Goal: Task Accomplishment & Management: Manage account settings

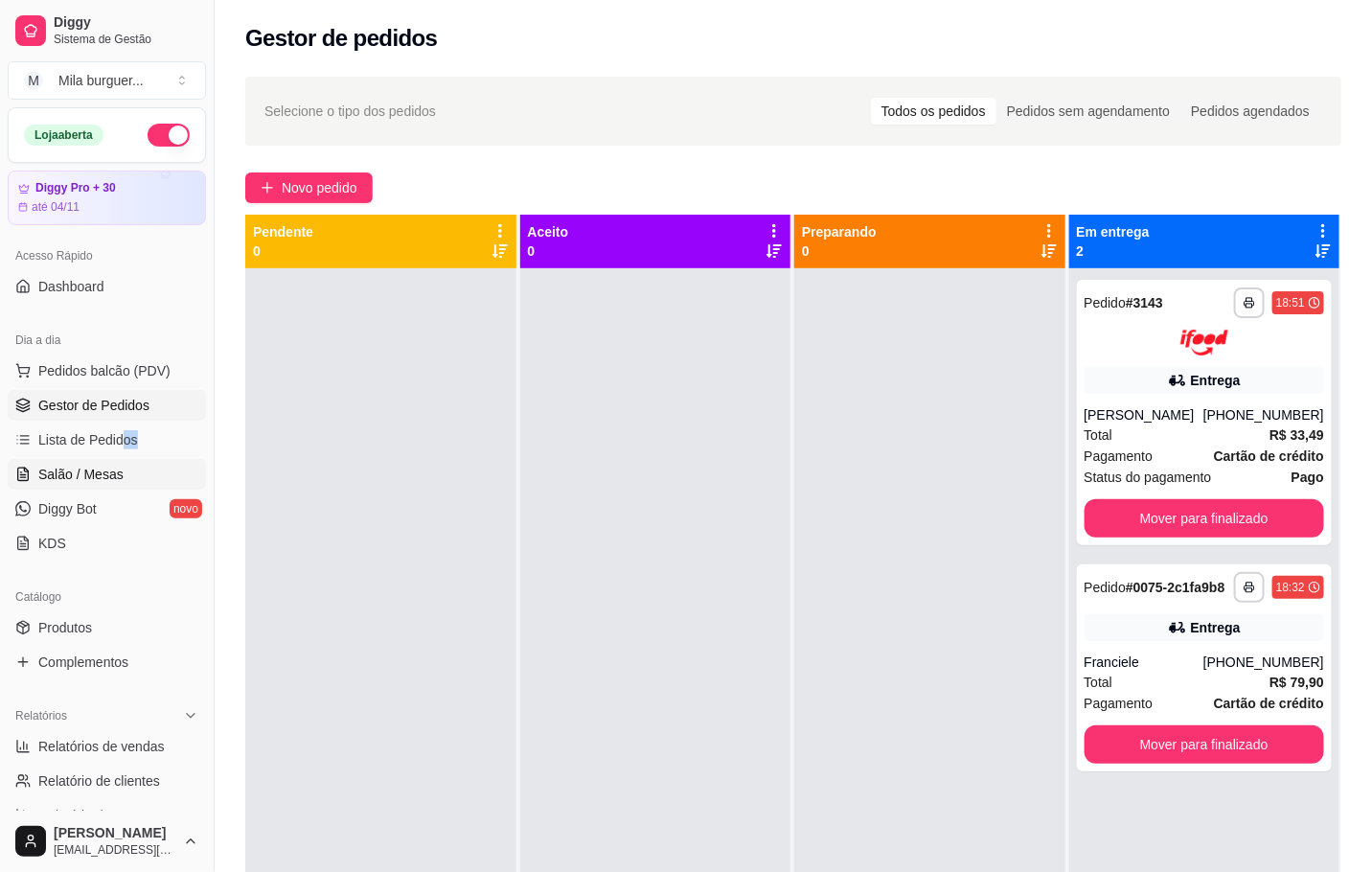
click at [63, 483] on span "Salão / Mesas" at bounding box center [81, 474] width 85 height 19
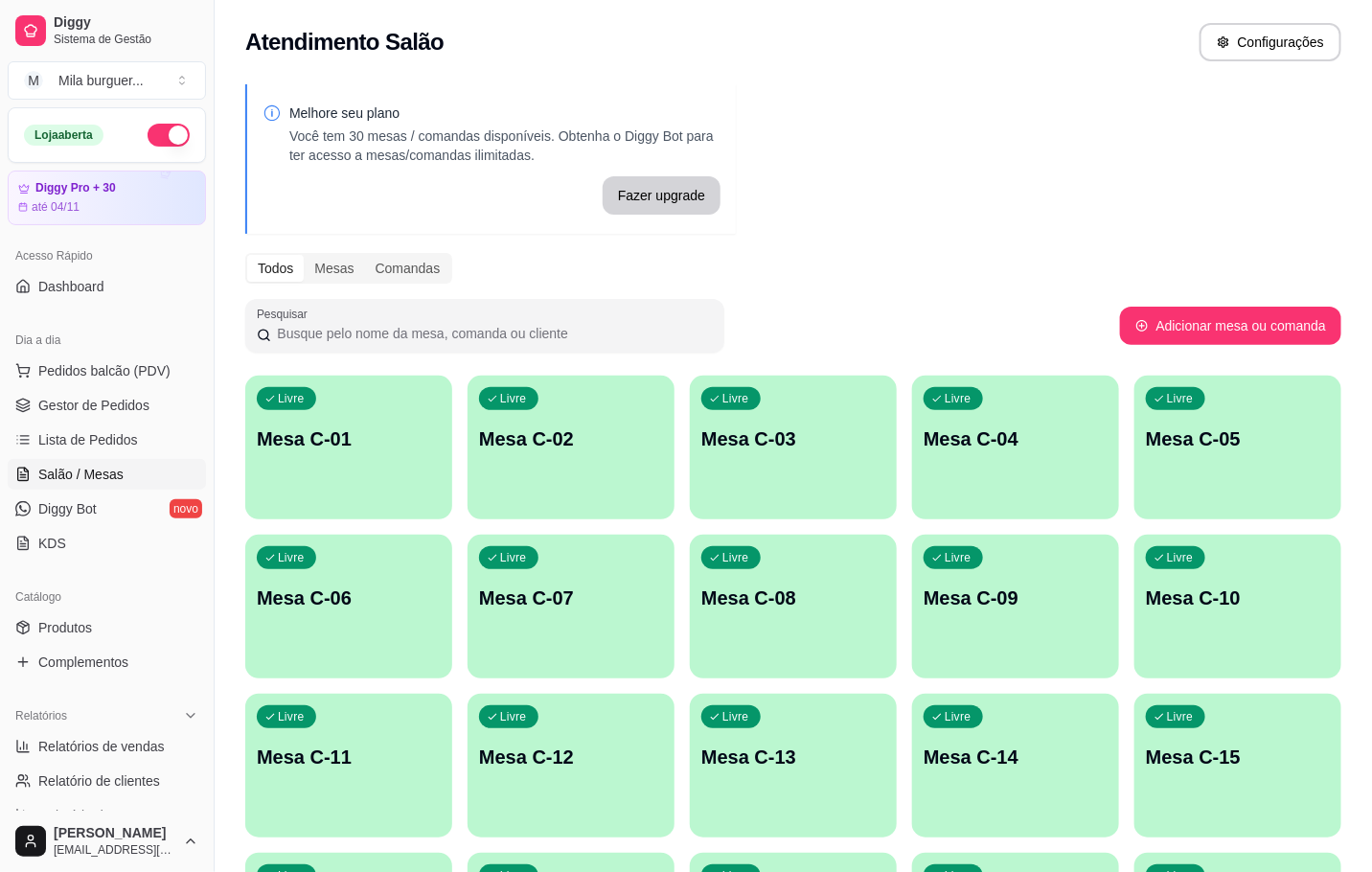
click at [576, 744] on p "Mesa C-12" at bounding box center [571, 757] width 184 height 27
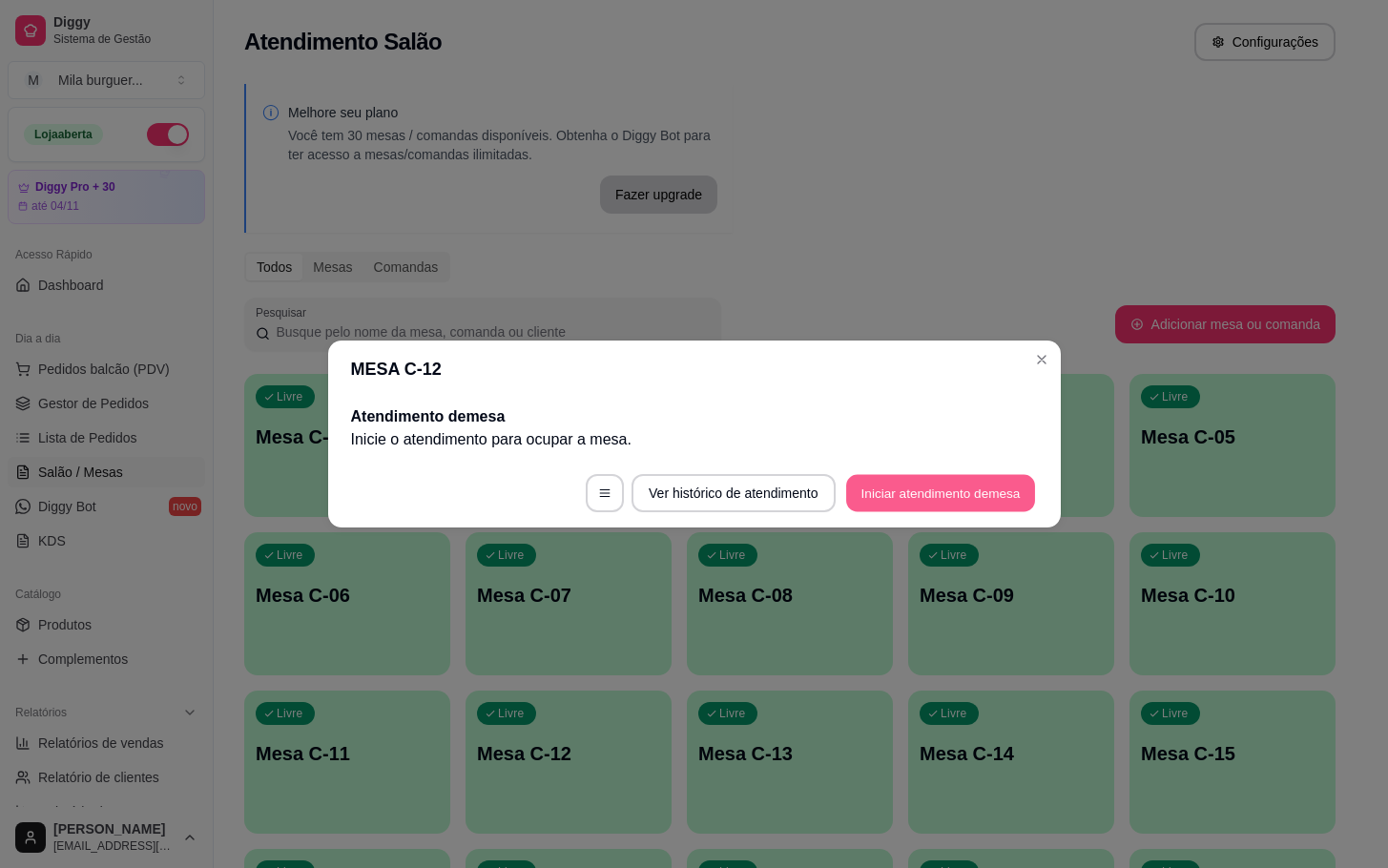
click at [954, 509] on button "Iniciar atendimento de mesa" at bounding box center [941, 493] width 189 height 37
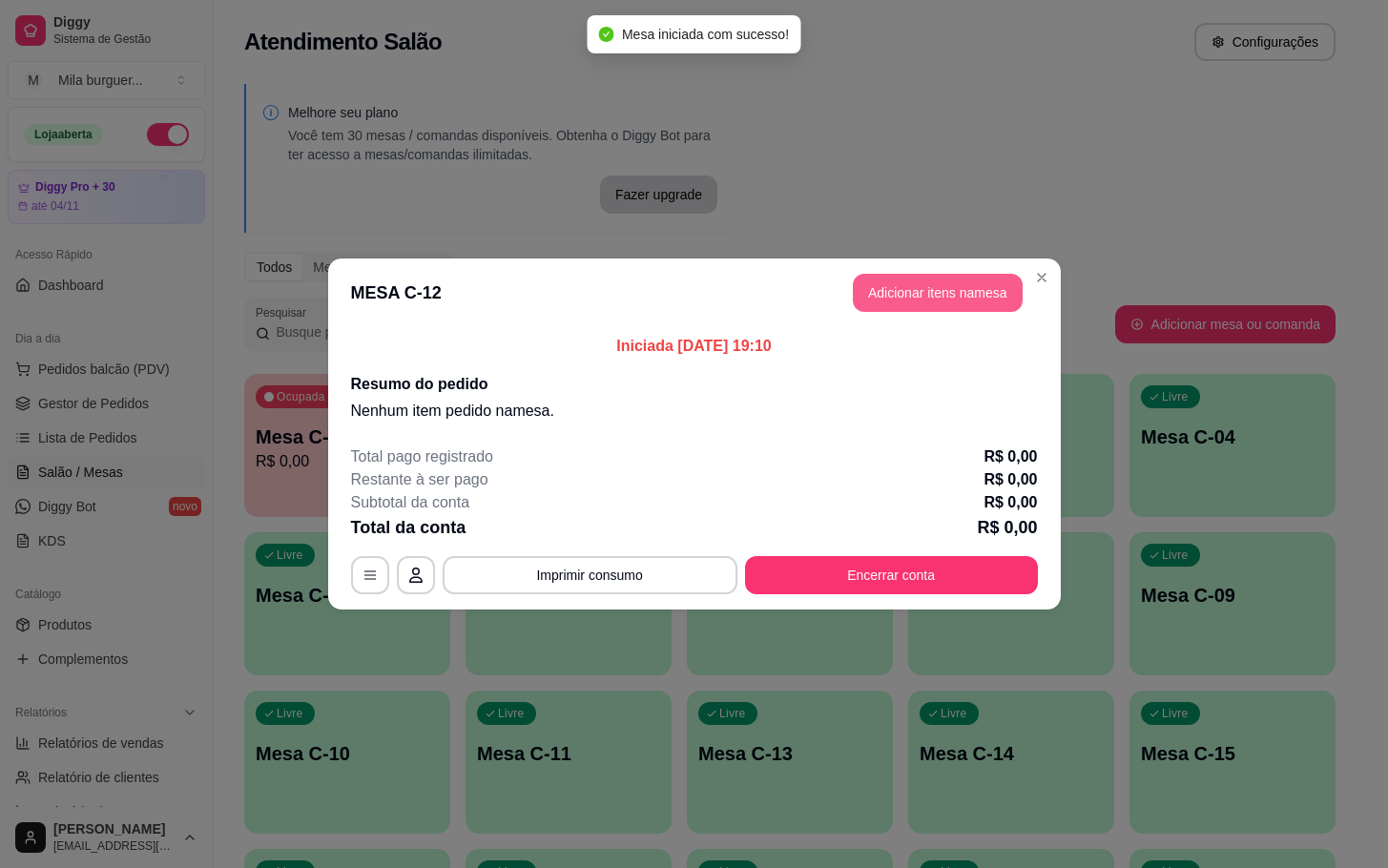
click at [922, 304] on button "Adicionar itens na mesa" at bounding box center [938, 293] width 170 height 38
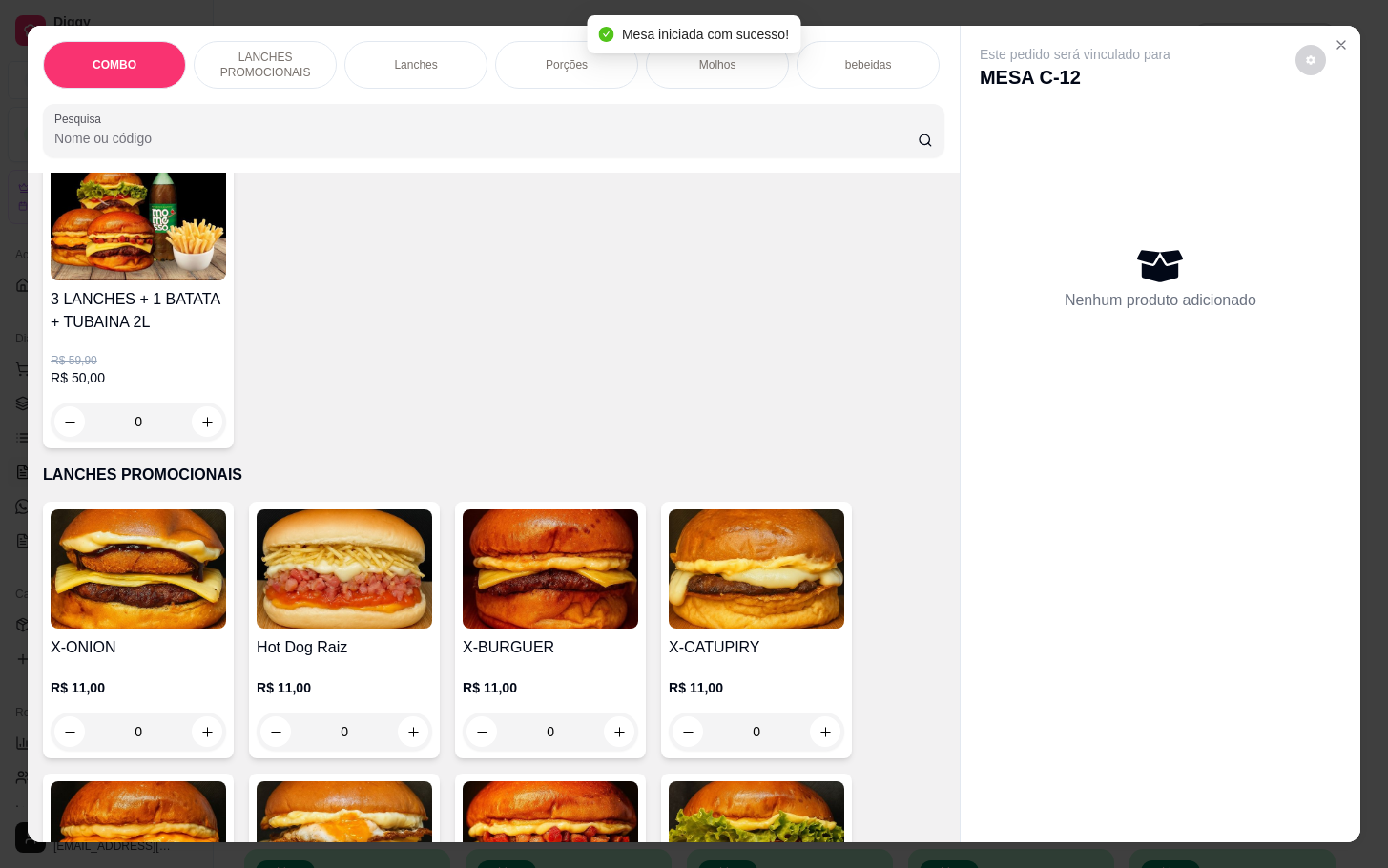
scroll to position [429, 0]
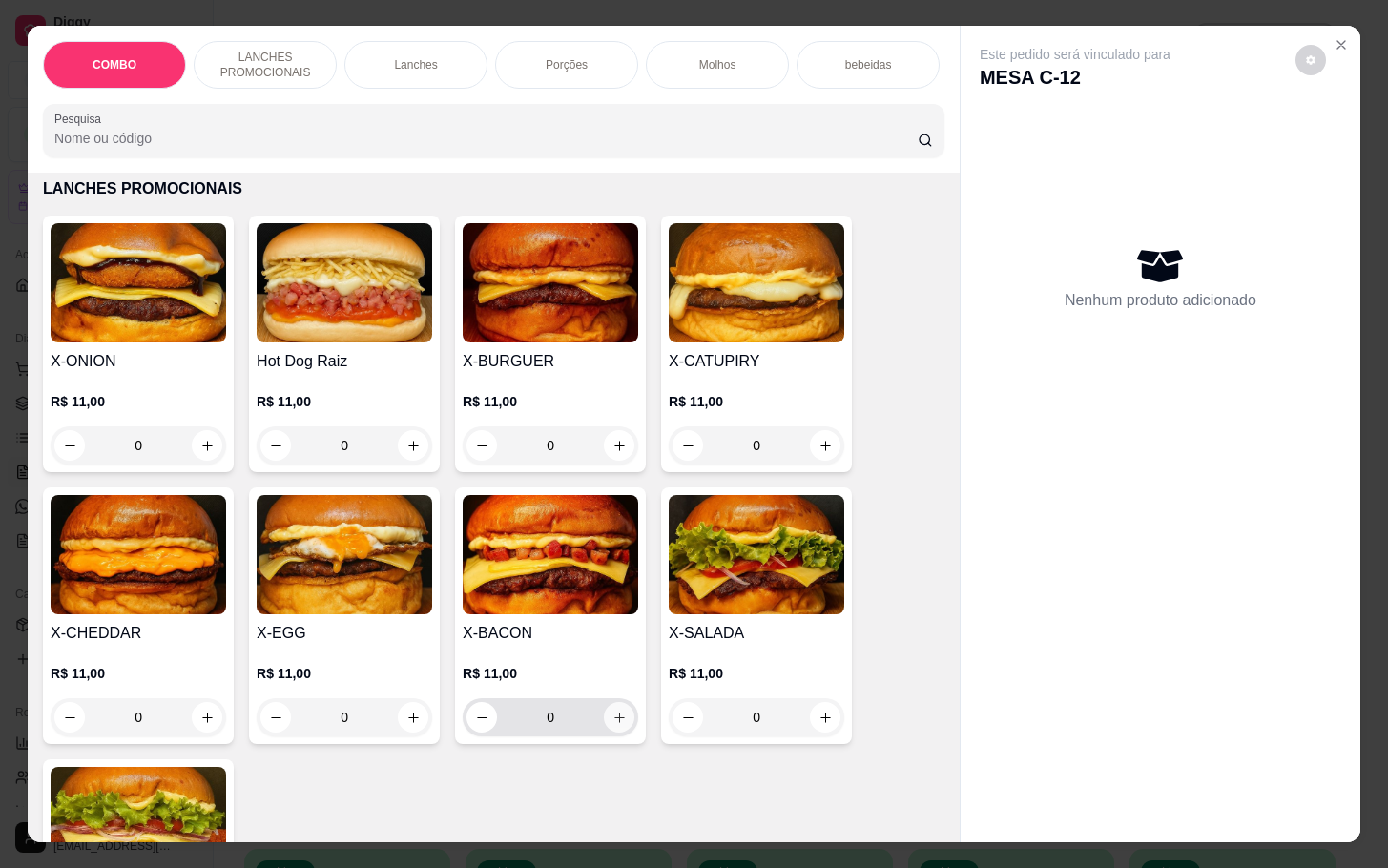
click at [604, 721] on button "increase-product-quantity" at bounding box center [619, 717] width 31 height 31
type input "1"
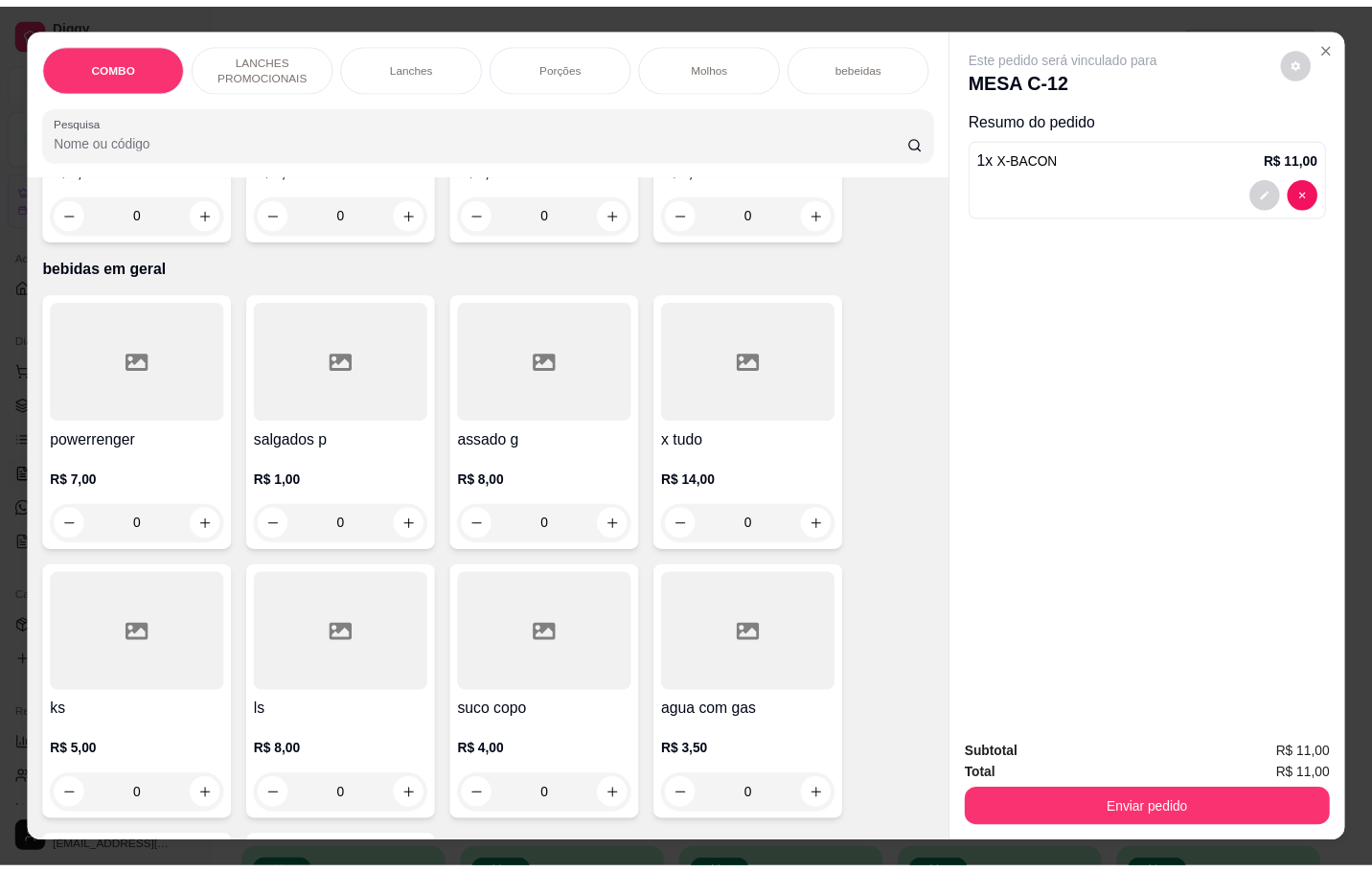
scroll to position [4600, 0]
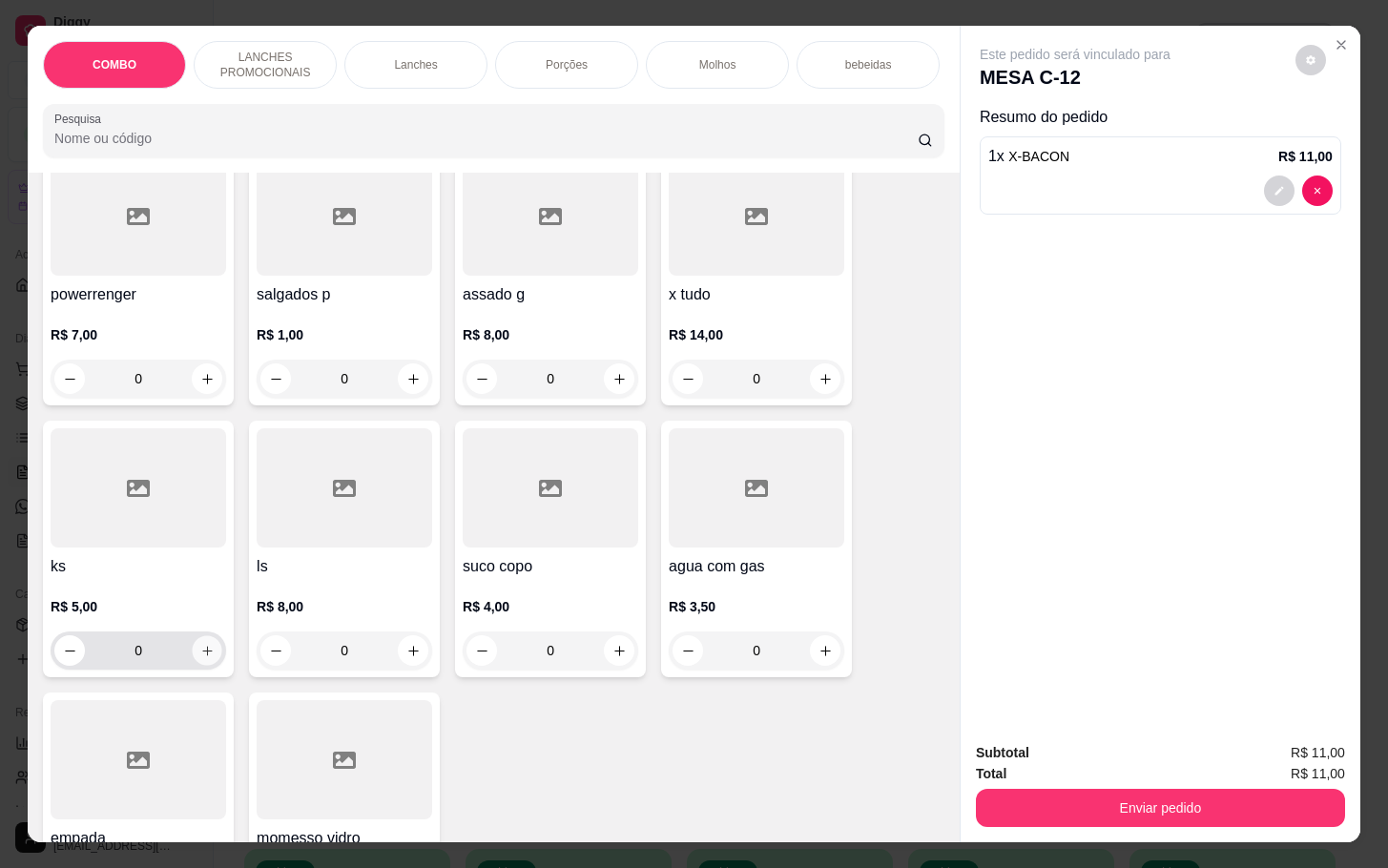
click at [201, 644] on icon "increase-product-quantity" at bounding box center [207, 650] width 14 height 14
type input "1"
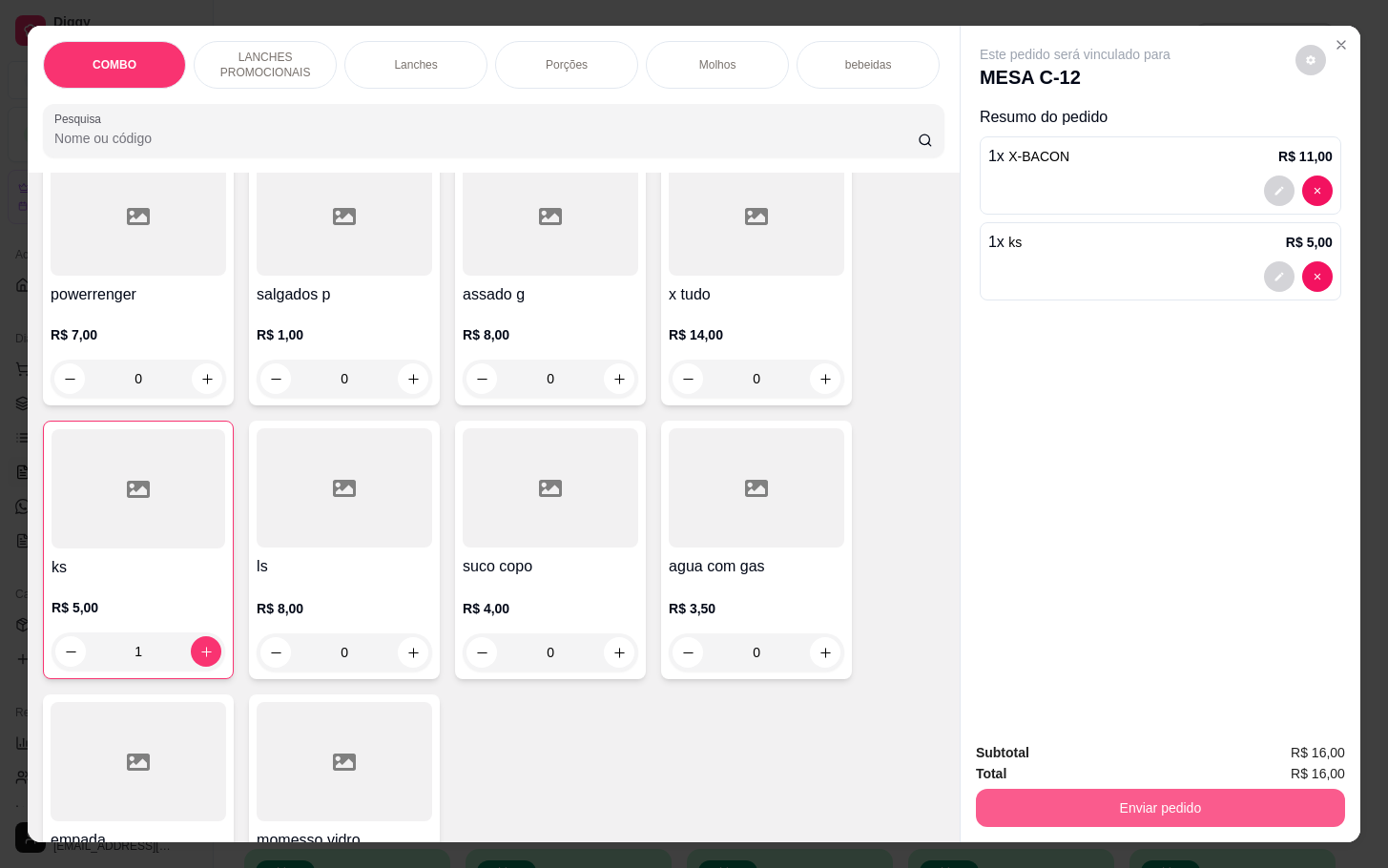
click at [1037, 789] on button "Enviar pedido" at bounding box center [1161, 808] width 370 height 38
click at [1262, 739] on button "Enviar pedido" at bounding box center [1292, 751] width 108 height 36
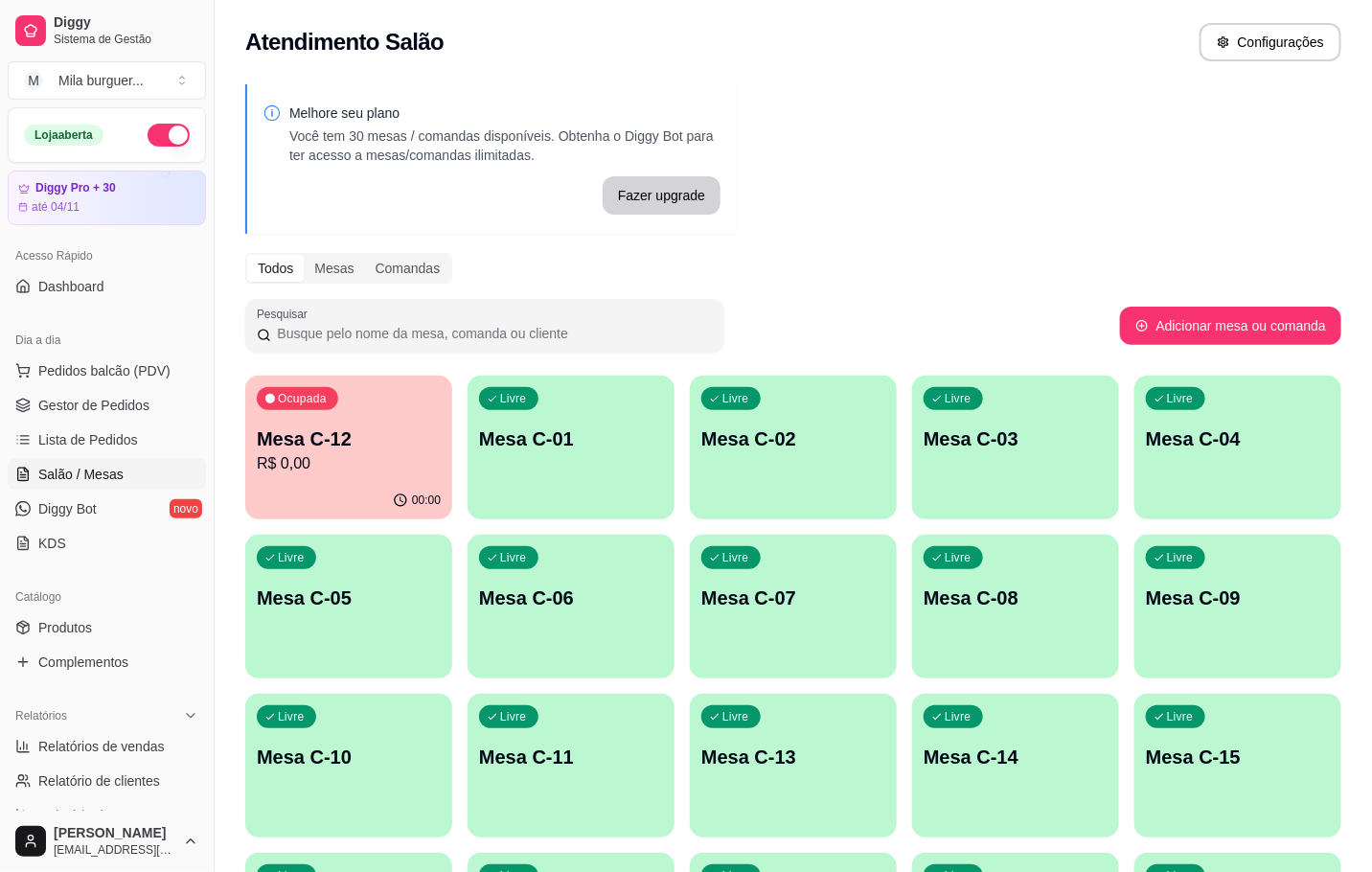
click at [332, 406] on div "Ocupada" at bounding box center [297, 399] width 82 height 23
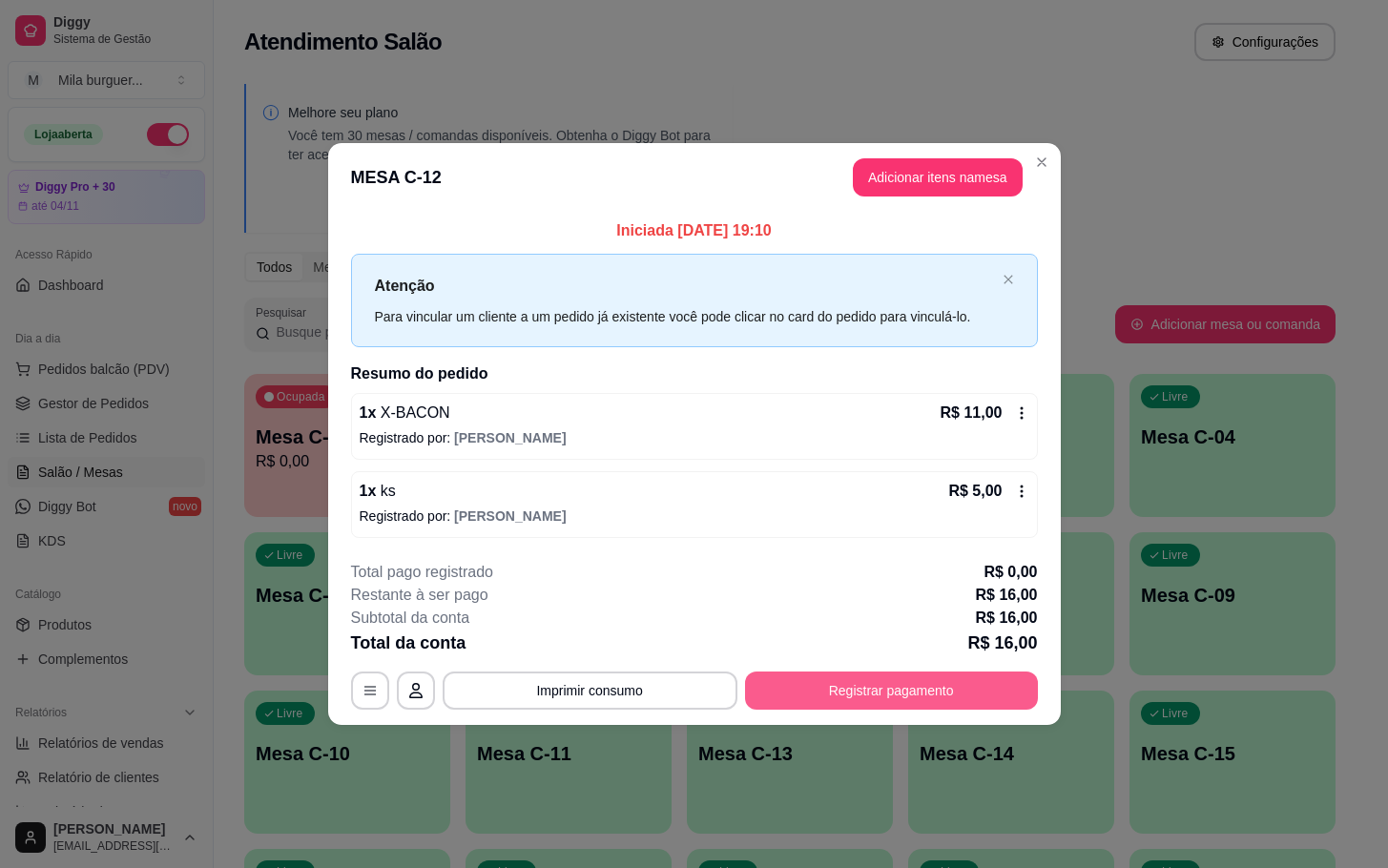
click at [986, 684] on button "Registrar pagamento" at bounding box center [891, 690] width 293 height 38
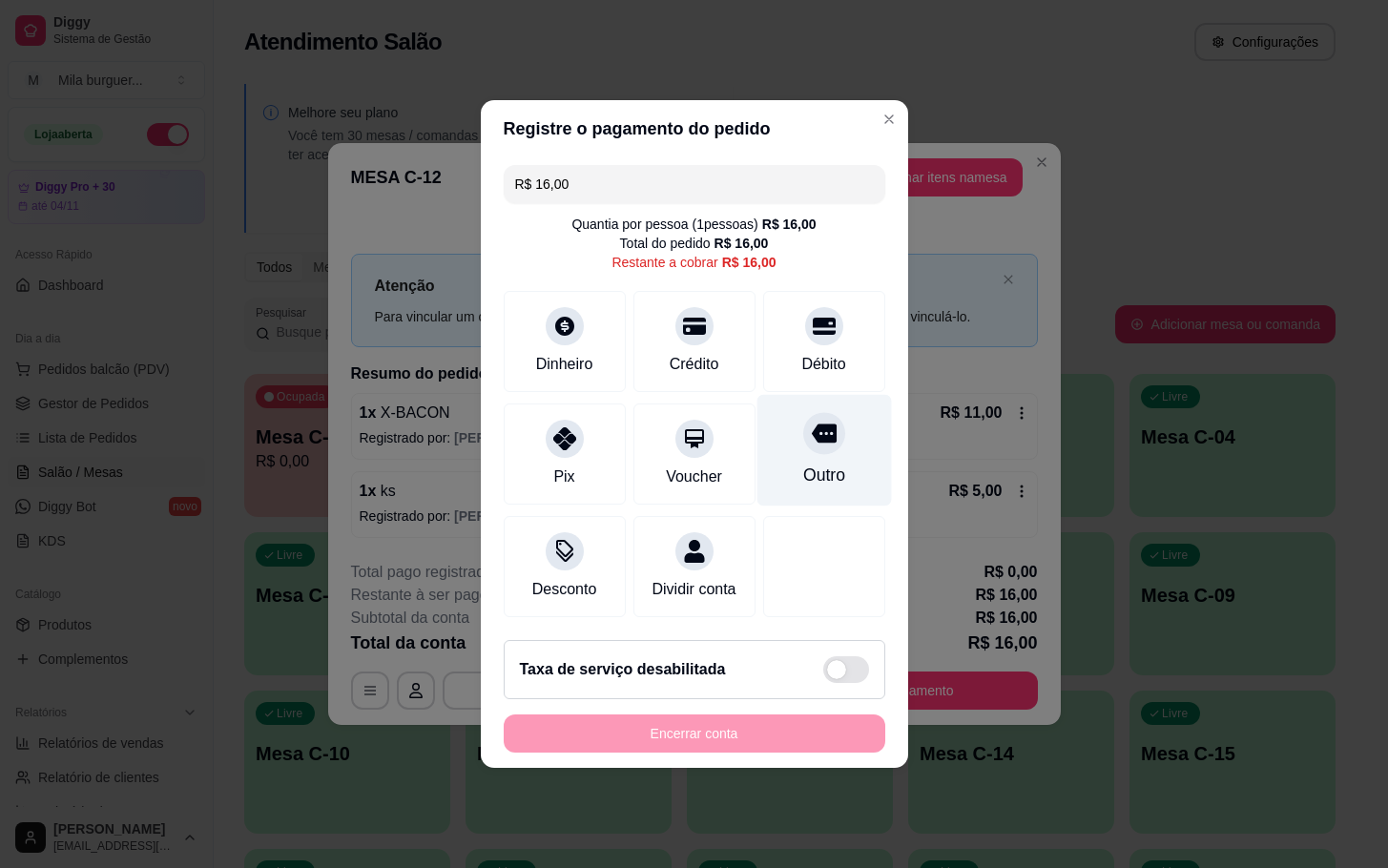
click at [788, 437] on div "Outro" at bounding box center [823, 451] width 135 height 112
type input "R$ 0,00"
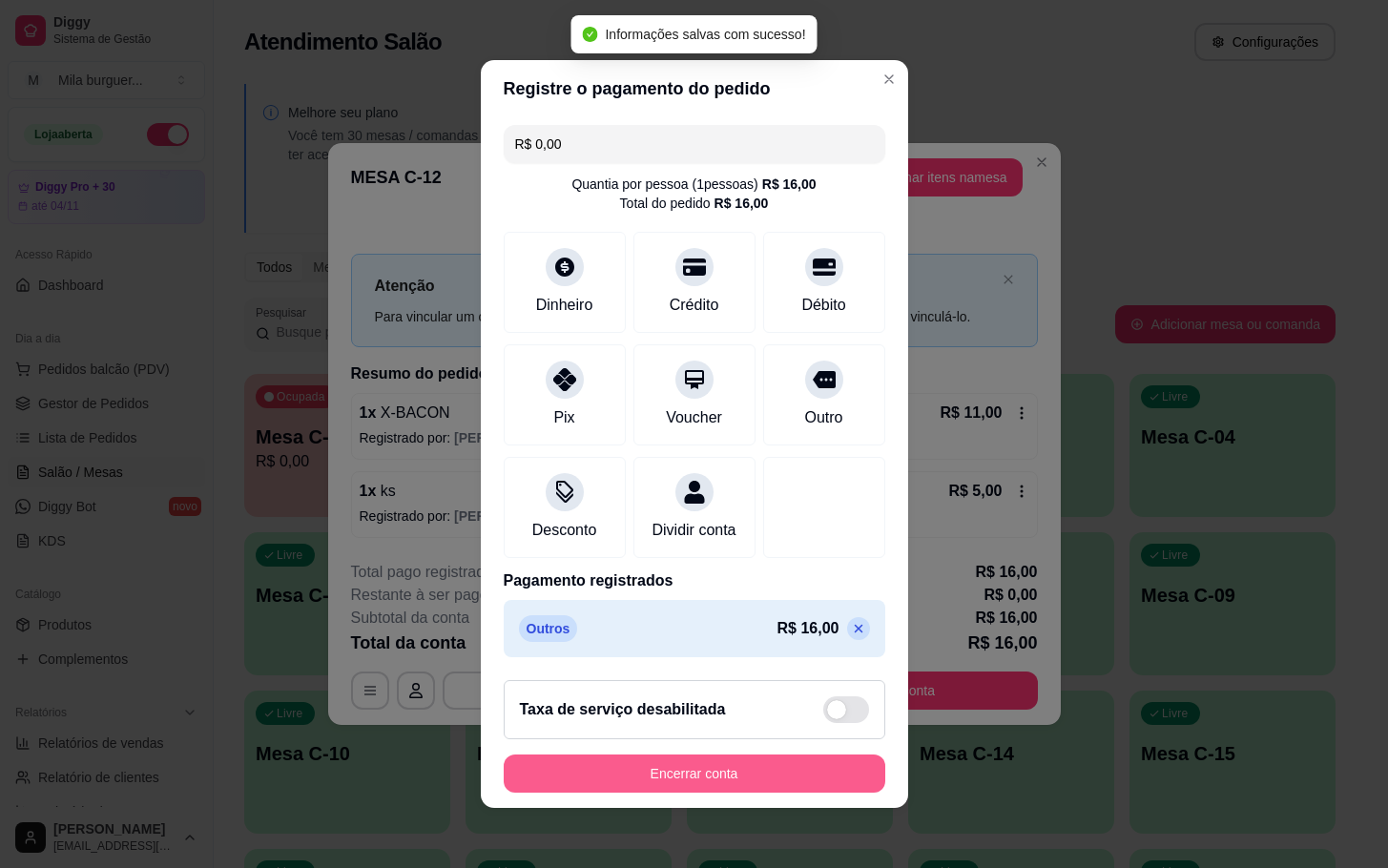
click at [745, 770] on button "Encerrar conta" at bounding box center [694, 773] width 382 height 38
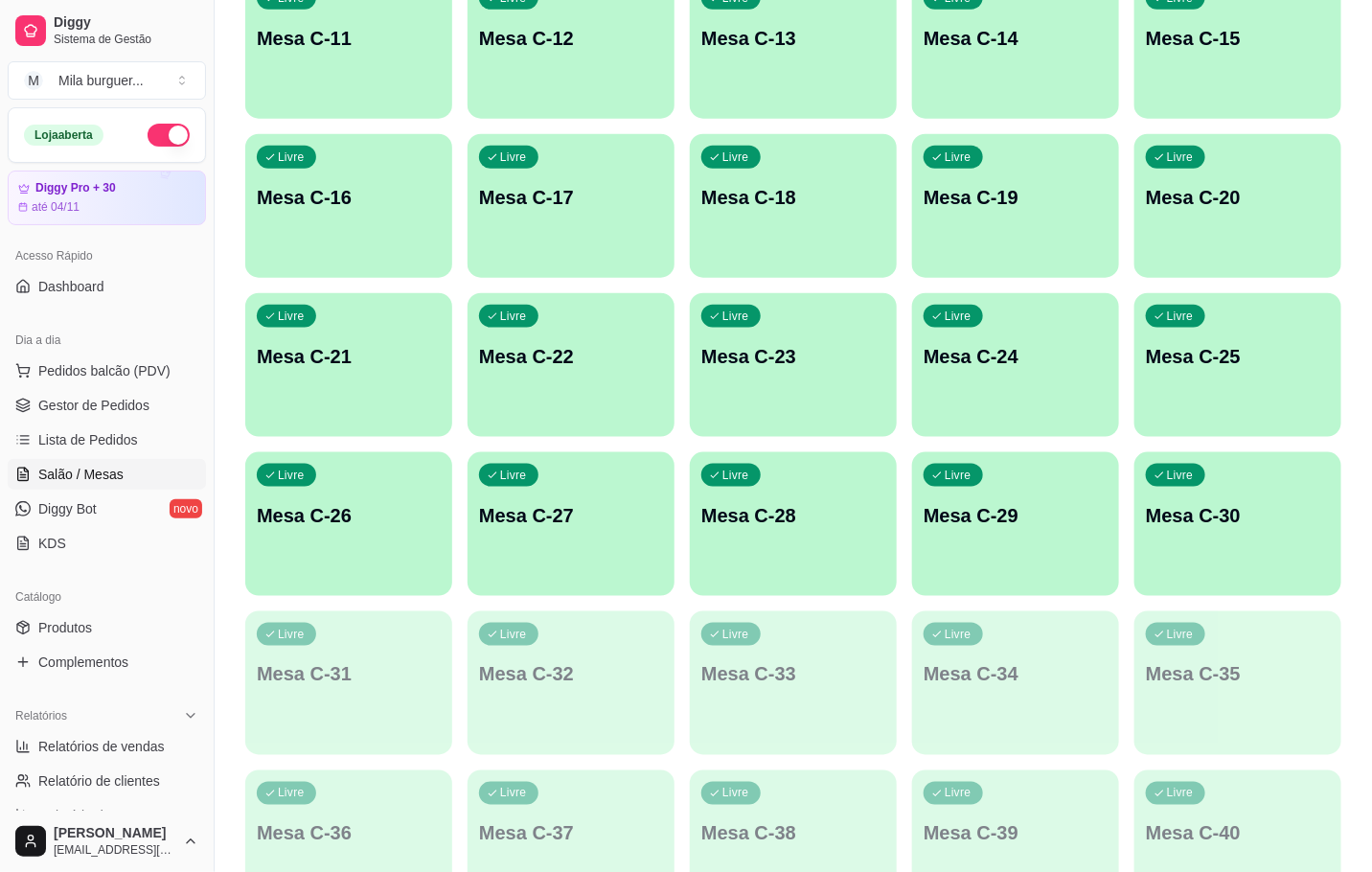
scroll to position [0, 0]
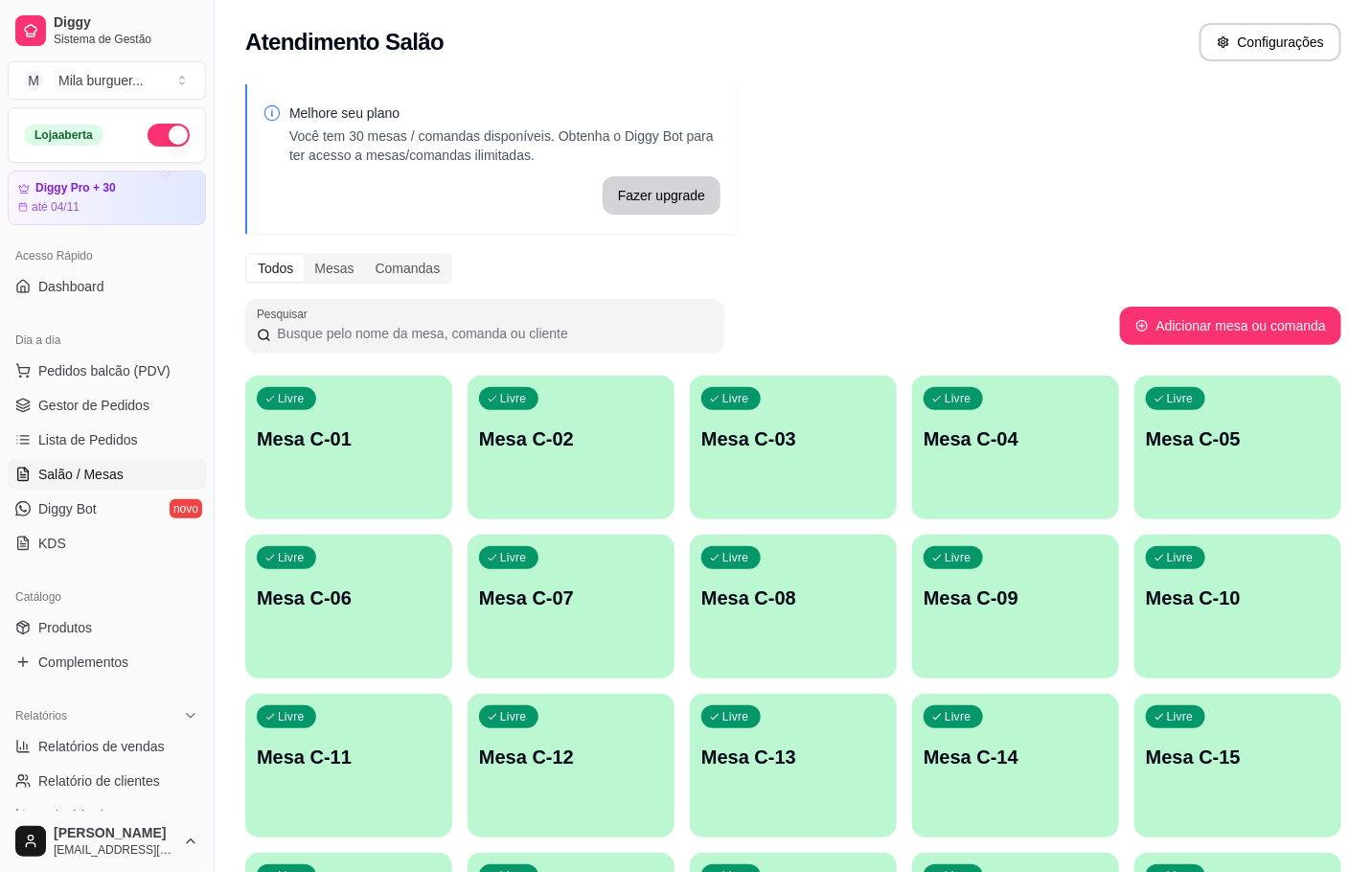
click at [918, 282] on div "Todos Mesas Comandas" at bounding box center [793, 269] width 1097 height 31
